Goal: Task Accomplishment & Management: Manage account settings

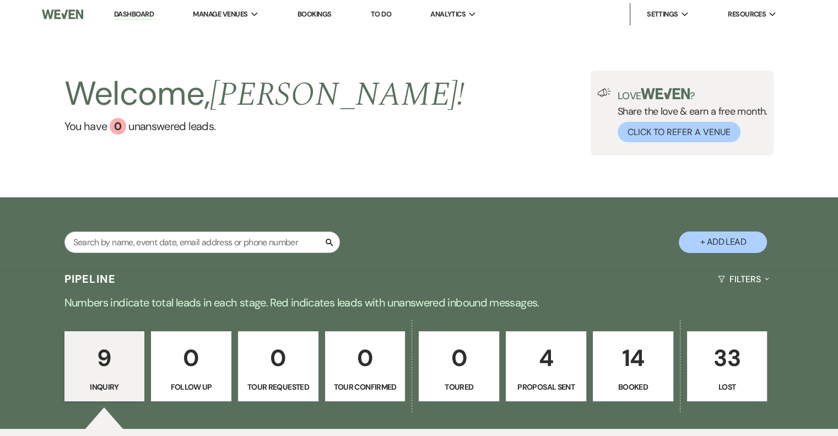
click at [547, 382] on p "Proposal Sent" at bounding box center [546, 387] width 66 height 12
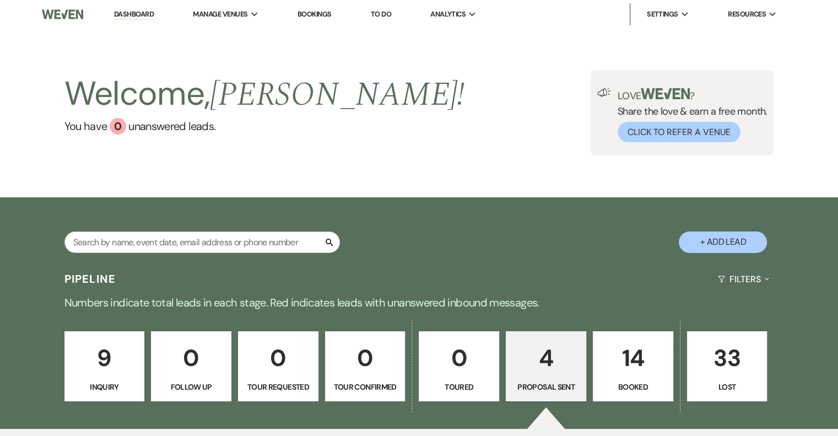
select select "6"
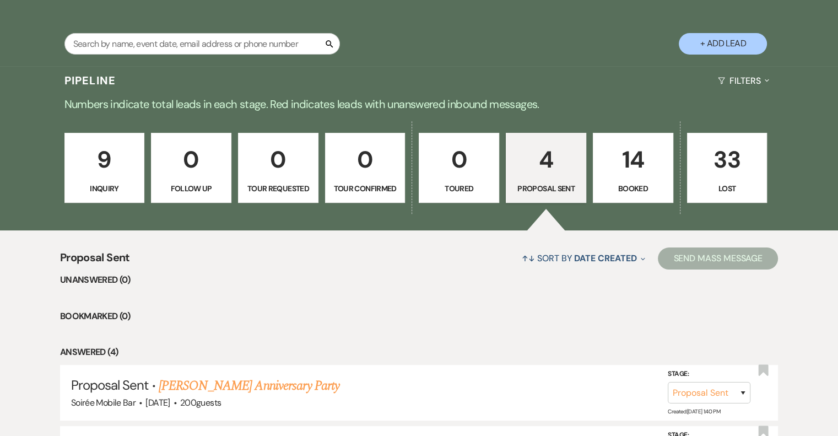
scroll to position [194, 0]
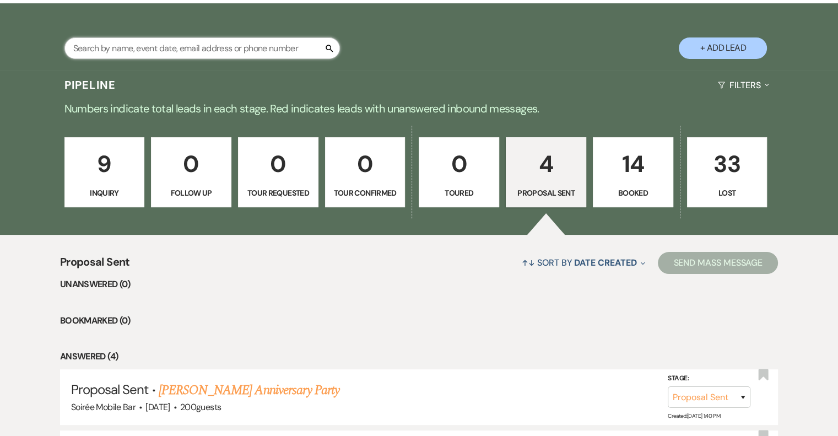
click at [180, 50] on input "text" at bounding box center [201, 47] width 275 height 21
type input "[PERSON_NAME]"
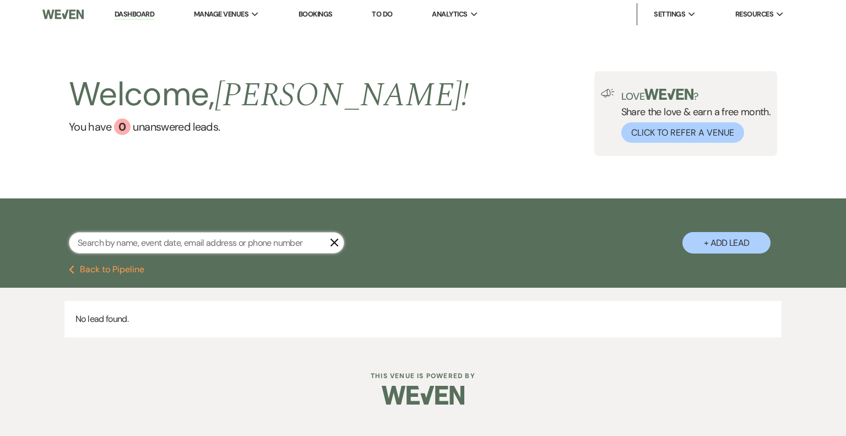
select select "6"
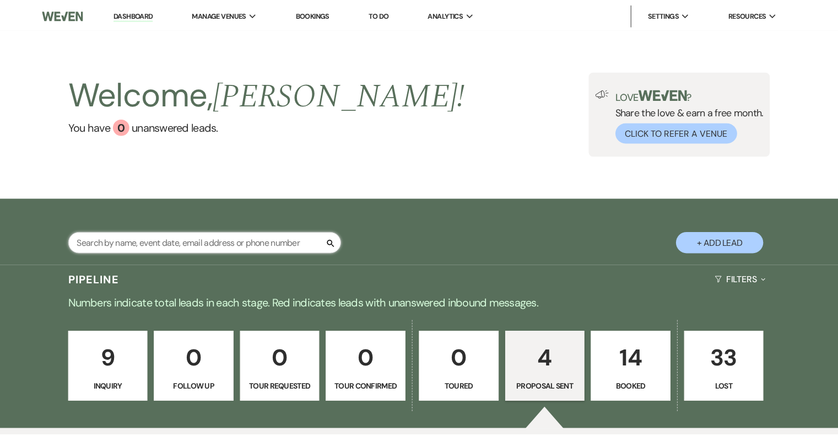
scroll to position [194, 0]
